Goal: Find specific page/section: Find specific page/section

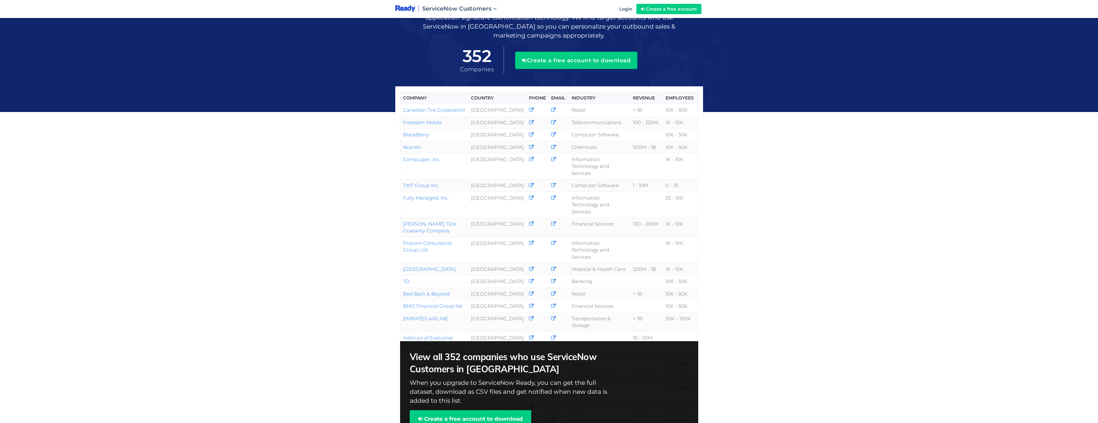
scroll to position [50, 0]
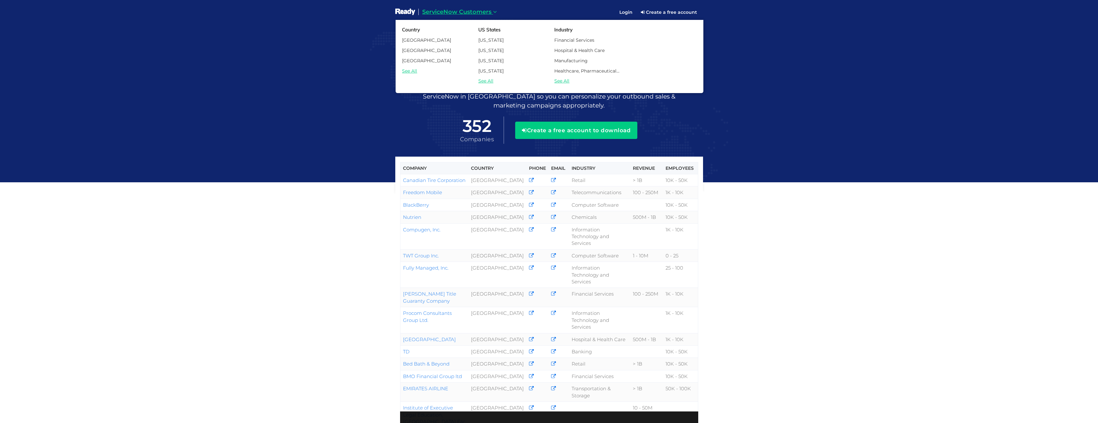
click at [407, 72] on link "See All" at bounding box center [435, 71] width 76 height 8
